Goal: Information Seeking & Learning: Learn about a topic

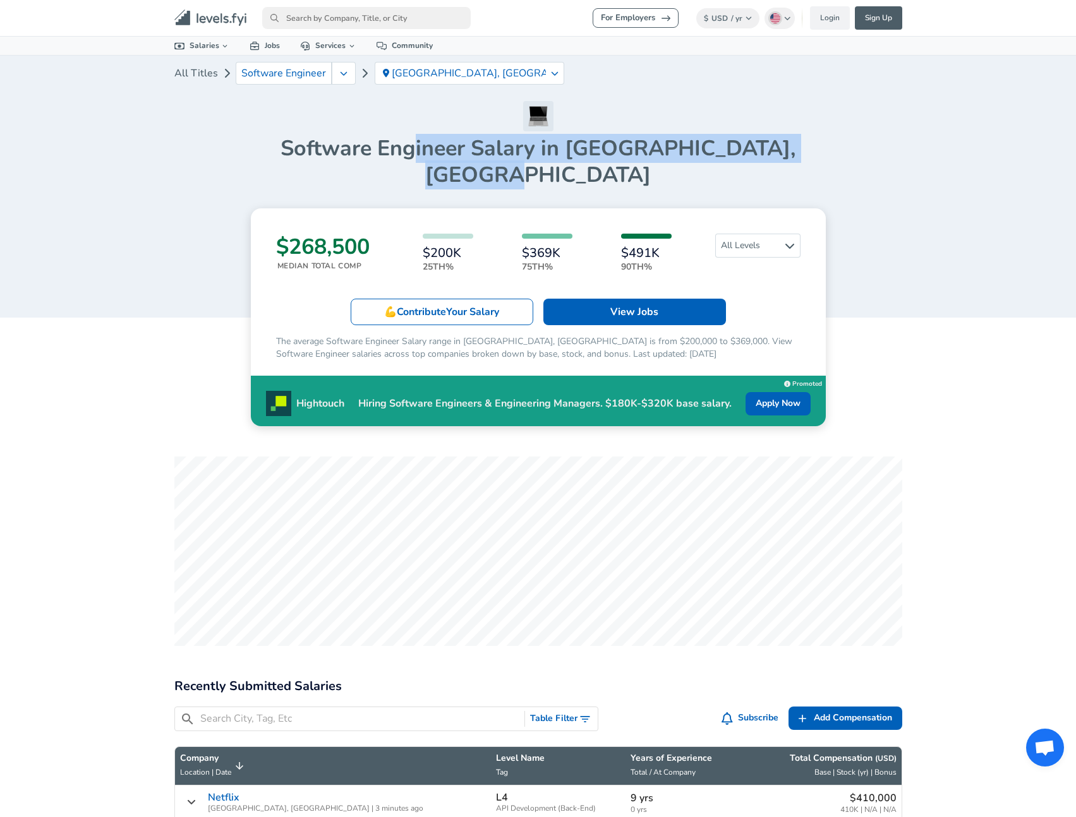
drag, startPoint x: 388, startPoint y: 146, endPoint x: 860, endPoint y: 147, distance: 472.5
click at [860, 147] on h1 "Software Engineer Salary in [GEOGRAPHIC_DATA], [GEOGRAPHIC_DATA]" at bounding box center [538, 161] width 728 height 53
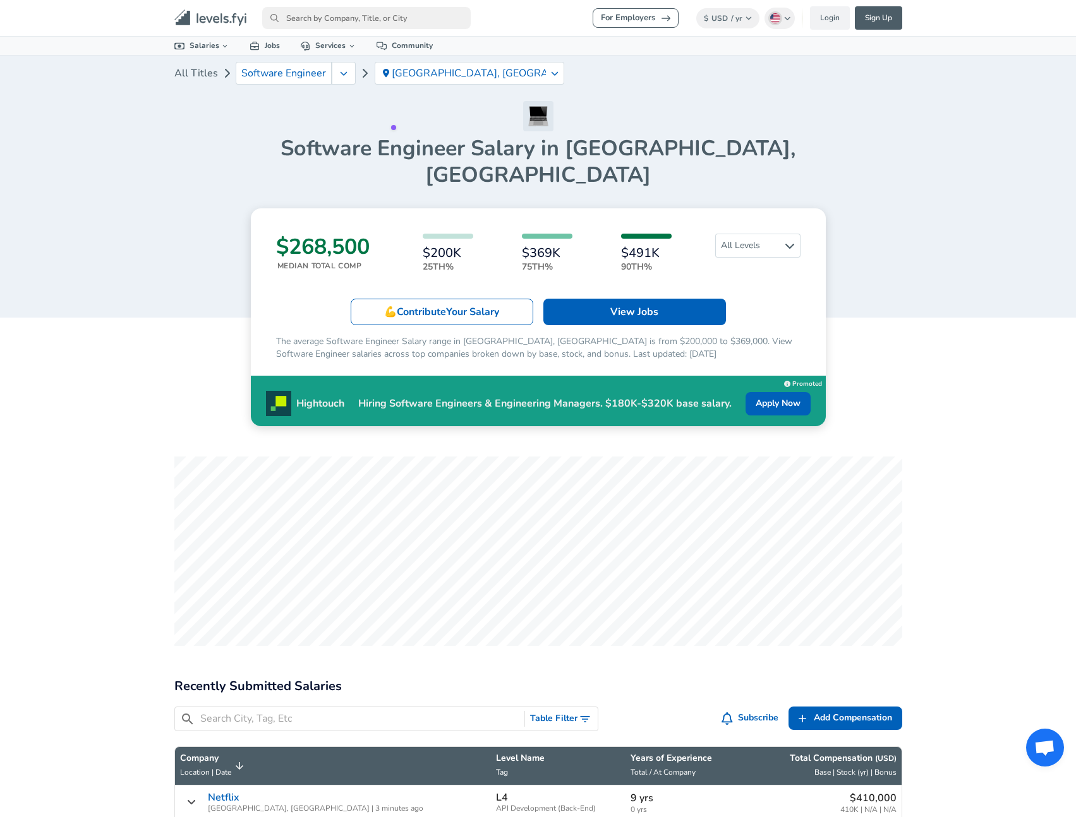
click at [861, 149] on h1 "Software Engineer Salary in [GEOGRAPHIC_DATA], [GEOGRAPHIC_DATA]" at bounding box center [538, 161] width 728 height 53
click at [275, 74] on span "Software Engineer" at bounding box center [283, 73] width 85 height 11
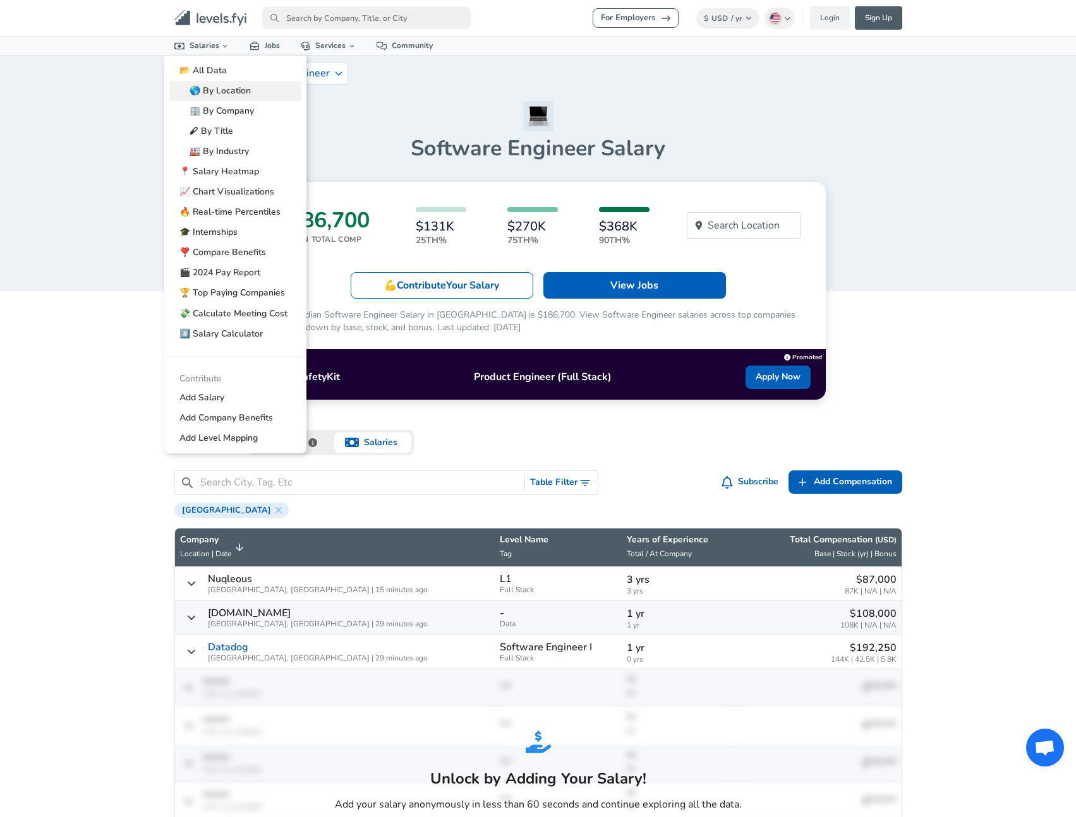
click at [235, 92] on link "🌎 By Location" at bounding box center [235, 91] width 132 height 20
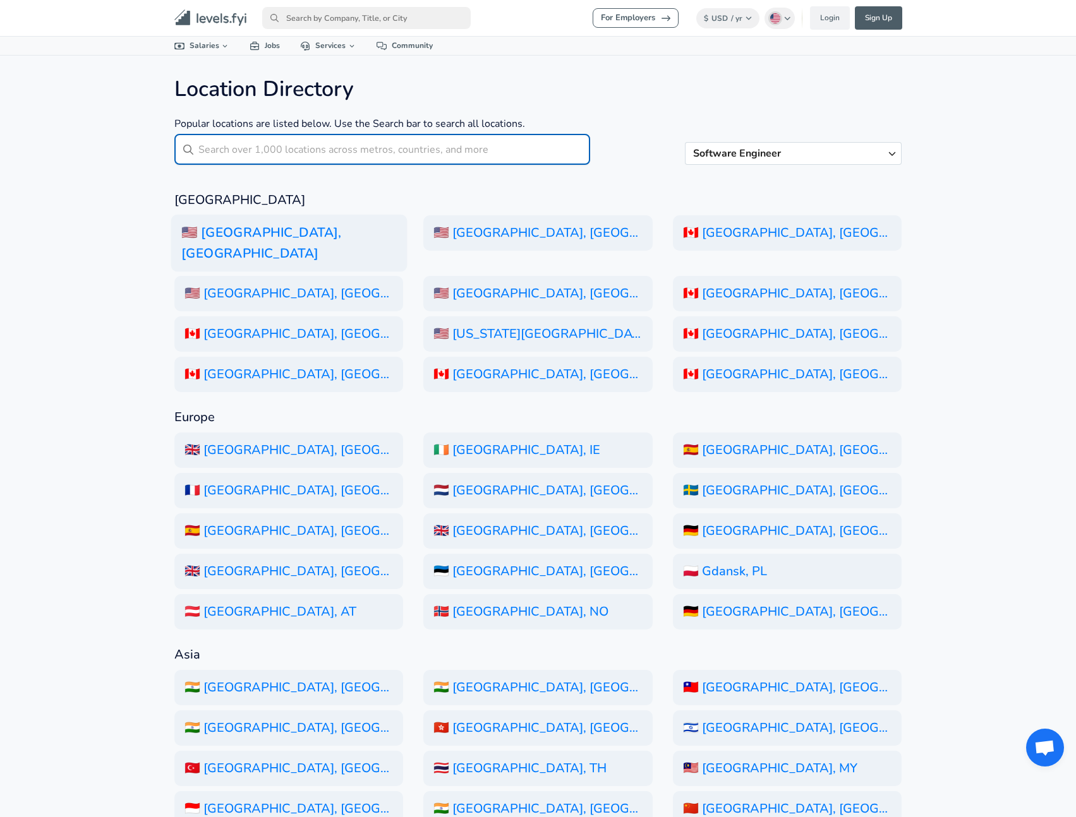
click at [295, 232] on h6 "🇺🇸 [GEOGRAPHIC_DATA], [GEOGRAPHIC_DATA]" at bounding box center [289, 243] width 236 height 57
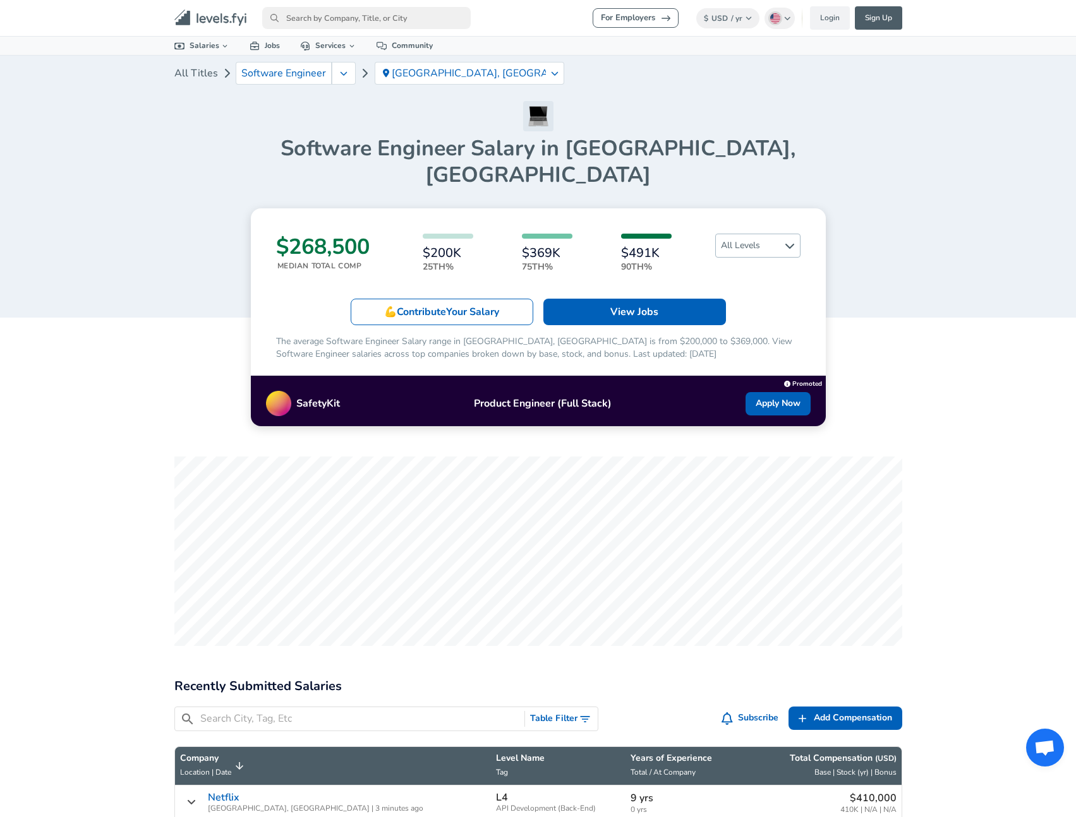
click at [778, 234] on span "All Levels" at bounding box center [758, 245] width 84 height 23
click at [742, 278] on link "Senior" at bounding box center [746, 279] width 85 height 15
